Goal: Transaction & Acquisition: Purchase product/service

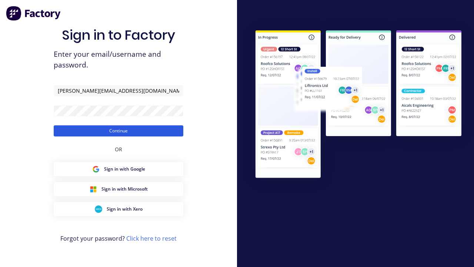
click at [119, 130] on button "Continue" at bounding box center [119, 130] width 130 height 11
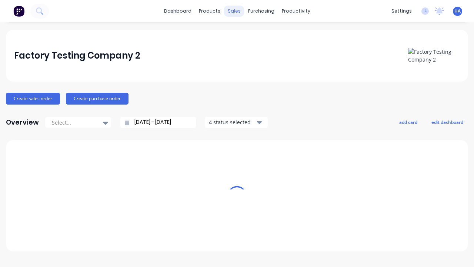
click at [234, 11] on div "sales" at bounding box center [234, 11] width 20 height 11
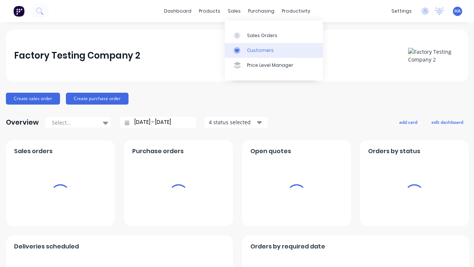
click at [274, 50] on link "Customers" at bounding box center [274, 50] width 98 height 15
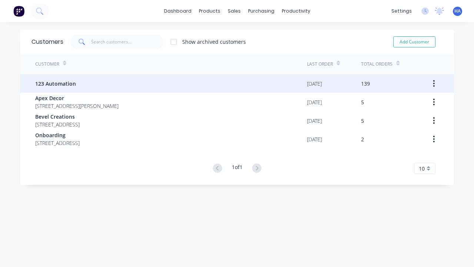
click at [55, 83] on span "123 Automation" at bounding box center [55, 84] width 41 height 8
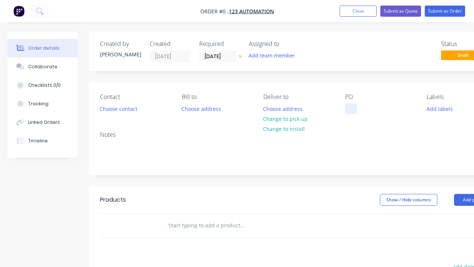
click at [351, 109] on div at bounding box center [351, 108] width 12 height 11
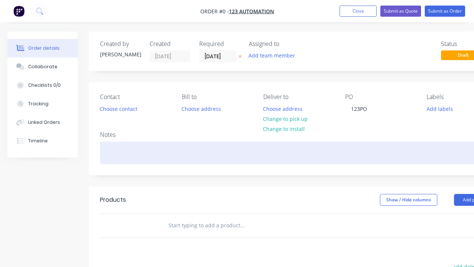
click at [276, 153] on div "Order details Collaborate Checklists 0/0 Tracking Linked Orders Timeline Order …" at bounding box center [257, 228] width 515 height 395
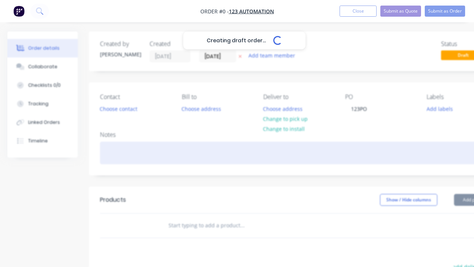
scroll to position [0, 23]
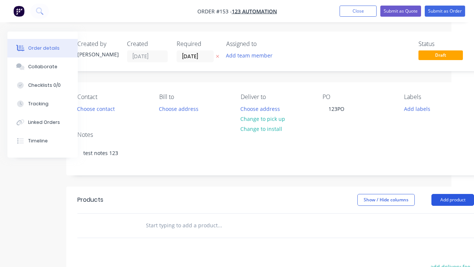
click at [453, 199] on button "Add product" at bounding box center [452, 200] width 43 height 12
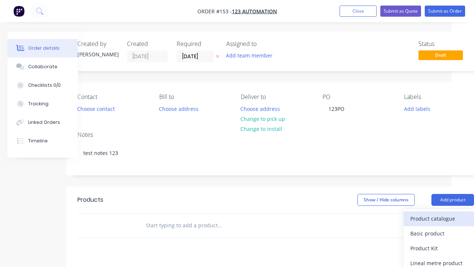
click at [439, 218] on div "Product catalogue" at bounding box center [438, 218] width 57 height 11
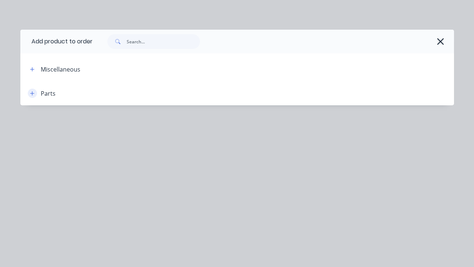
click at [32, 93] on icon "button" at bounding box center [32, 93] width 4 height 4
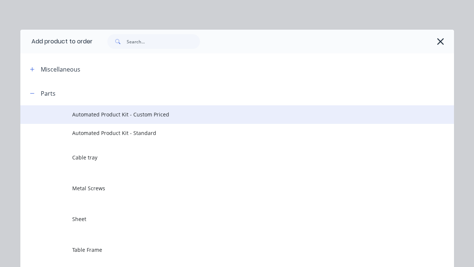
click at [225, 114] on span "Automated Product Kit - Custom Priced" at bounding box center [224, 114] width 305 height 8
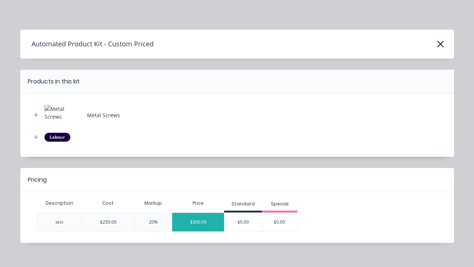
click at [198, 221] on div "$300.00" at bounding box center [198, 222] width 52 height 19
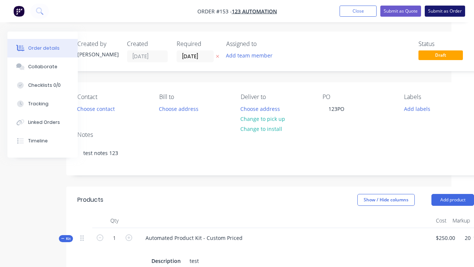
click at [445, 11] on button "Submit as Order" at bounding box center [445, 11] width 40 height 11
